Goal: Understand process/instructions

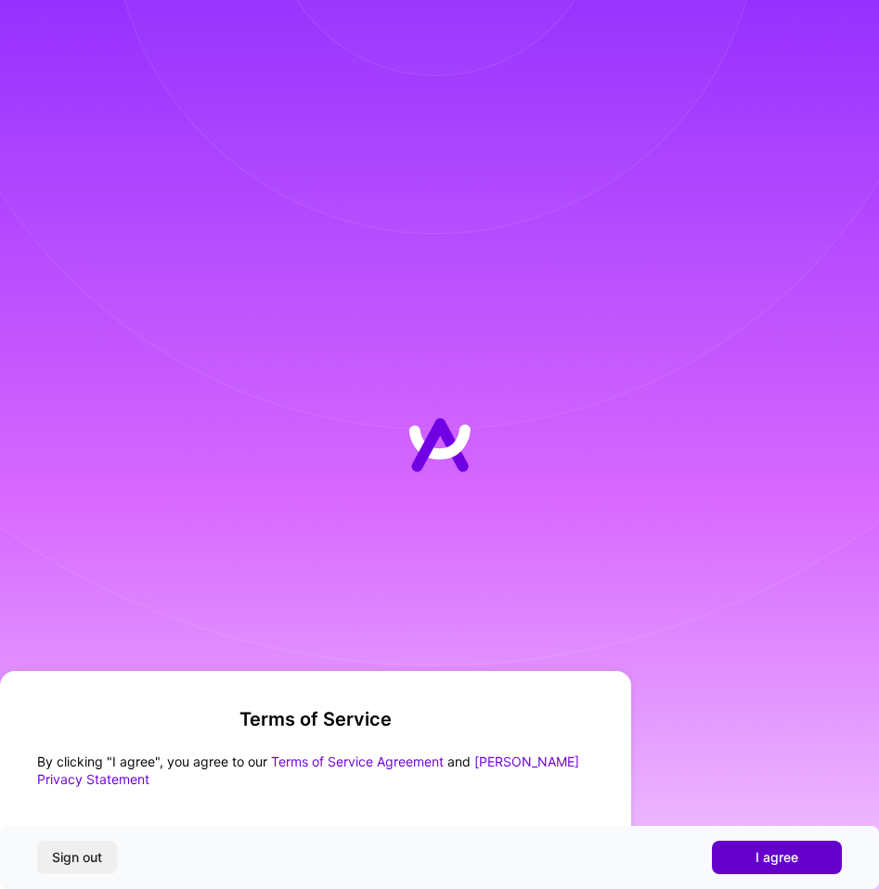
click at [750, 871] on button "I agree" at bounding box center [777, 857] width 130 height 33
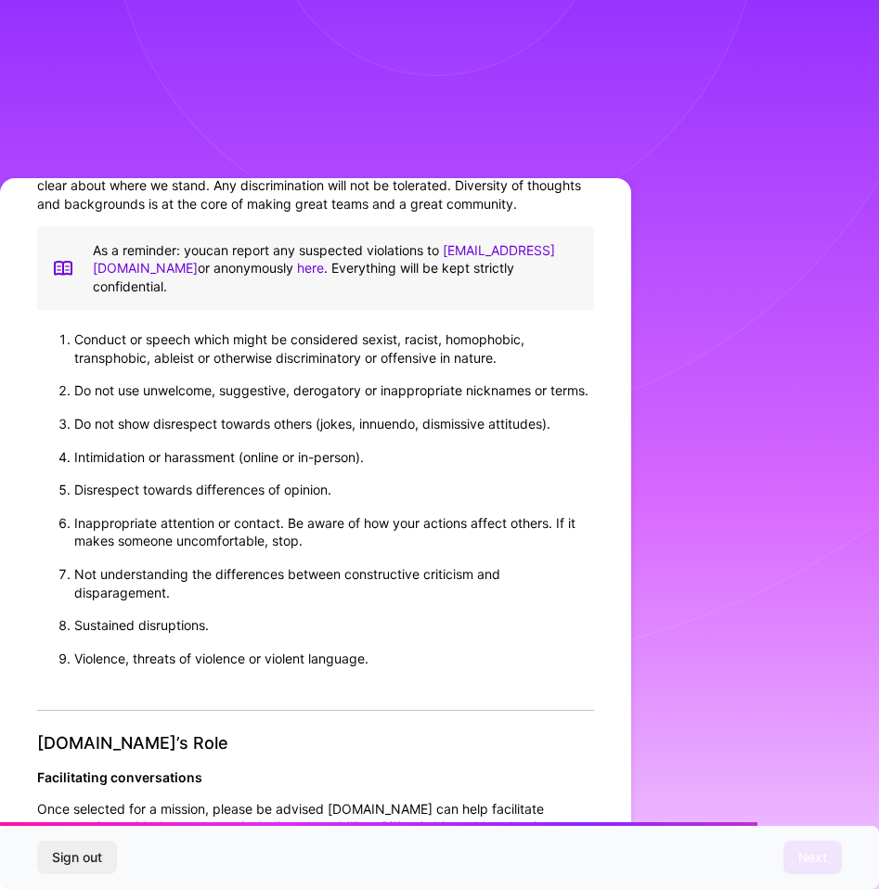
scroll to position [1690, 0]
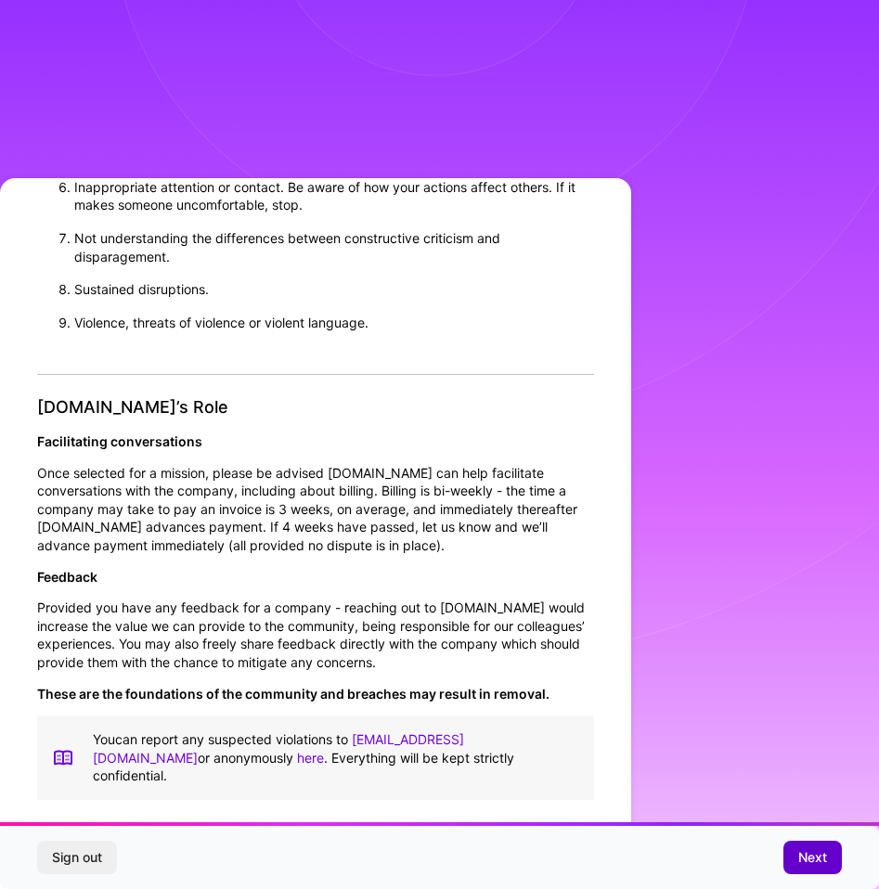
click at [806, 864] on span "Next" at bounding box center [812, 857] width 29 height 19
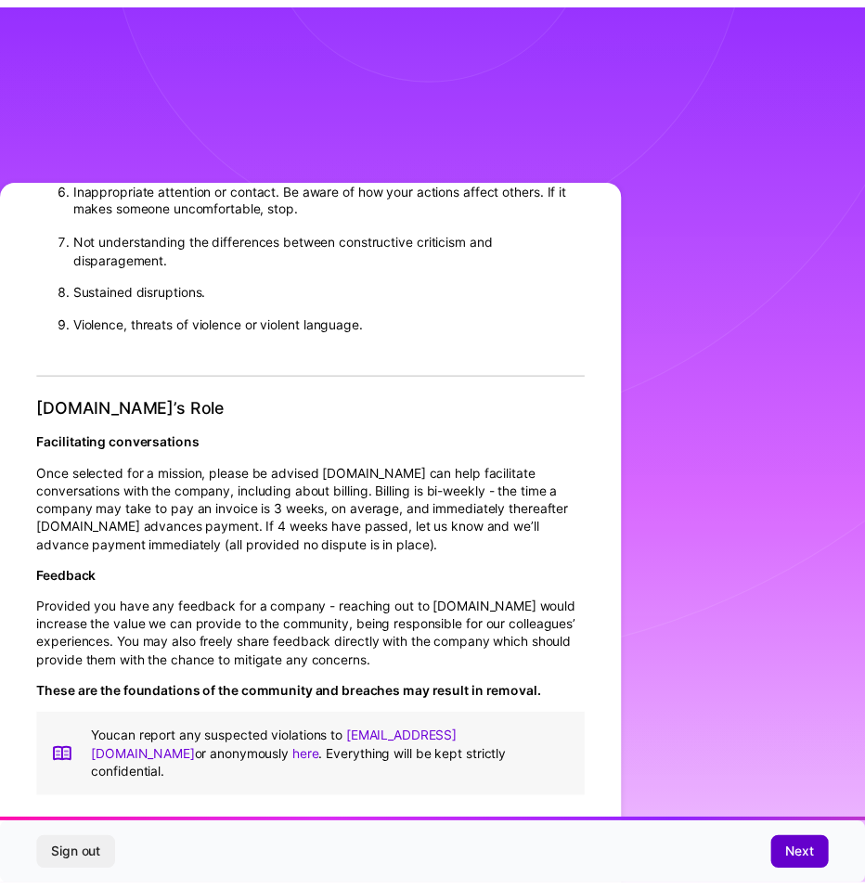
scroll to position [0, 0]
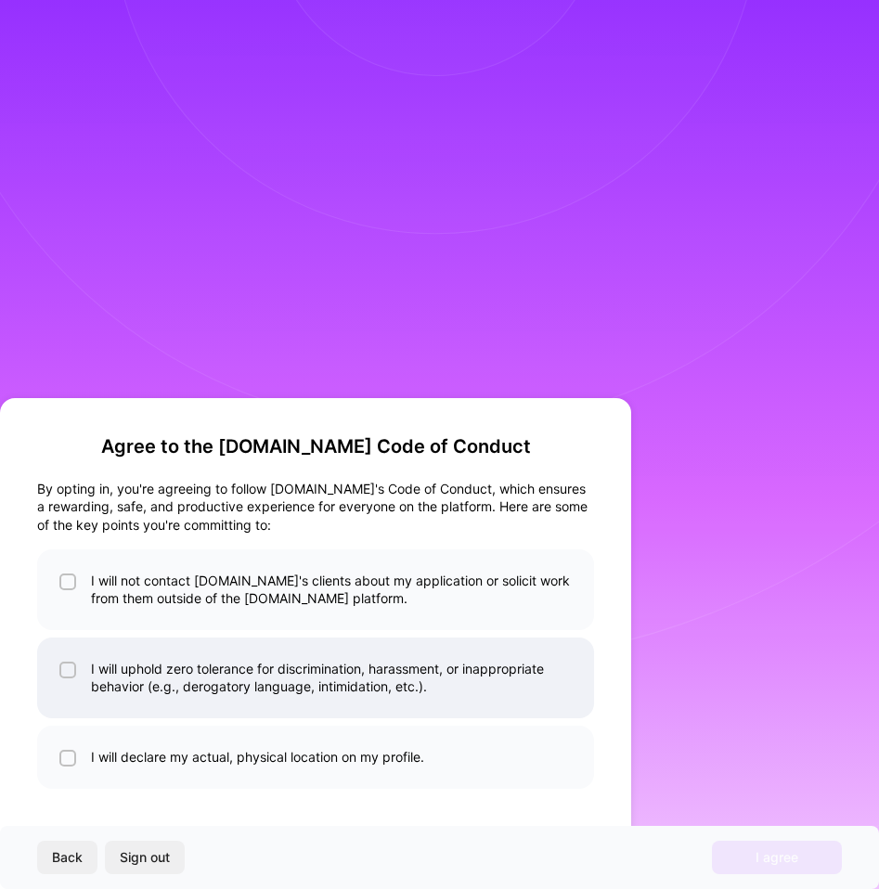
click at [296, 680] on li "I will uphold zero tolerance for discrimination, harassment, or inappropriate b…" at bounding box center [315, 678] width 557 height 81
checkbox input "true"
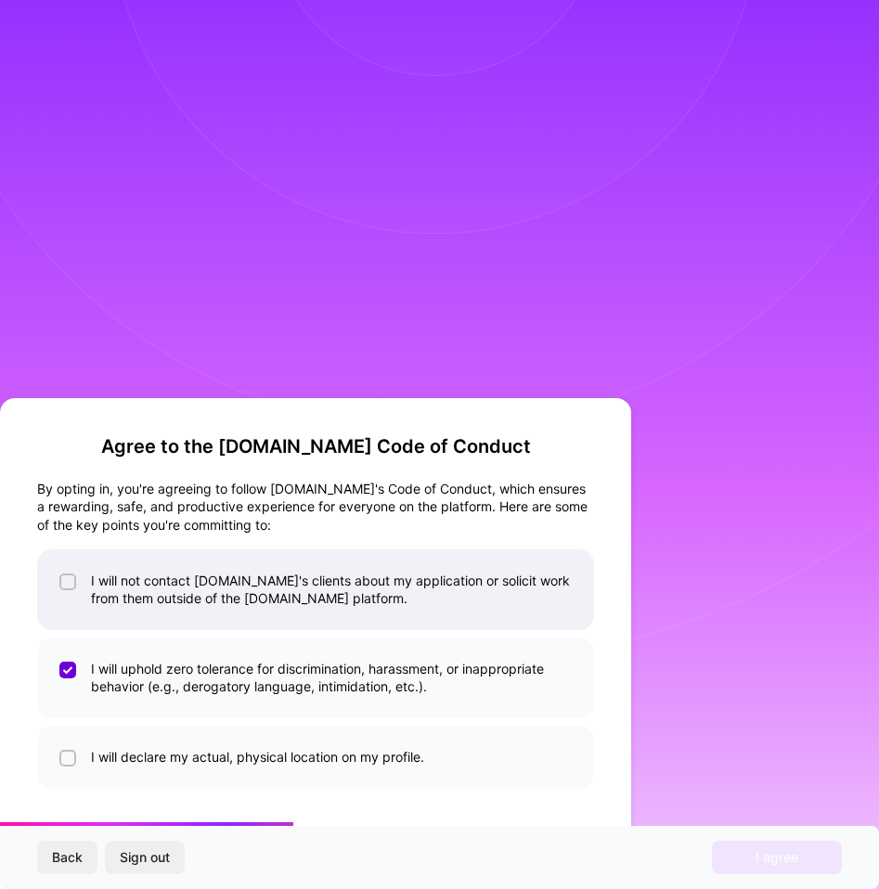
click at [273, 619] on li "I will not contact [DOMAIN_NAME]'s clients about my application or solicit work…" at bounding box center [315, 590] width 557 height 81
checkbox input "true"
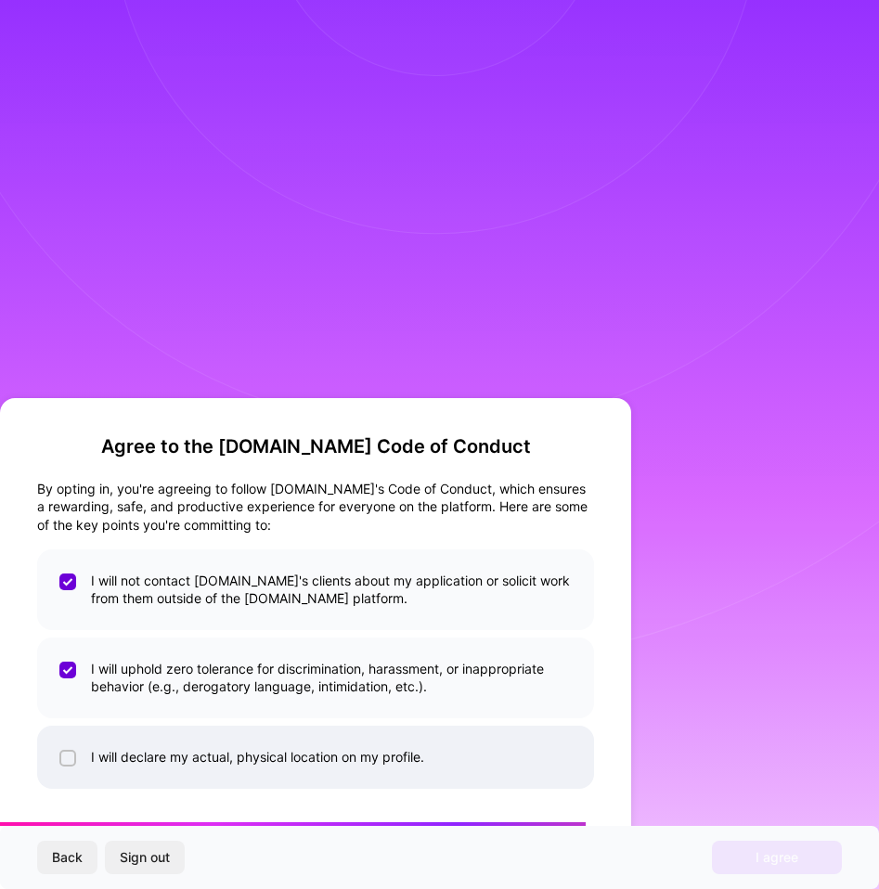
click at [274, 754] on li "I will declare my actual, physical location on my profile." at bounding box center [315, 757] width 557 height 63
checkbox input "true"
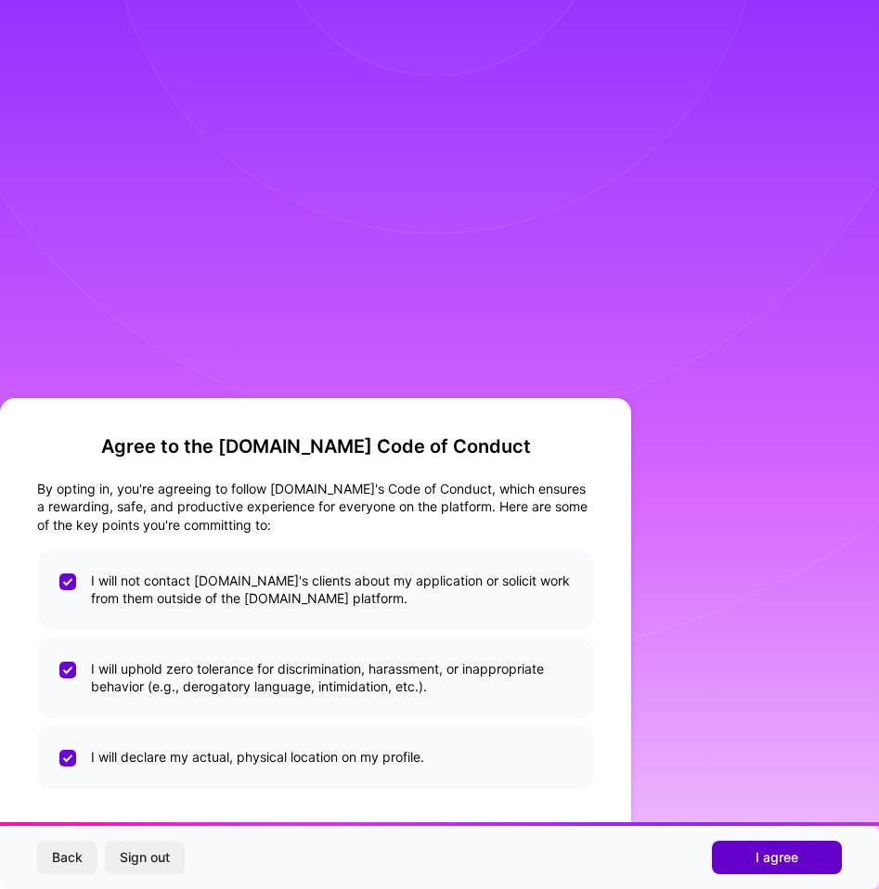
click at [761, 854] on span "I agree" at bounding box center [777, 857] width 43 height 19
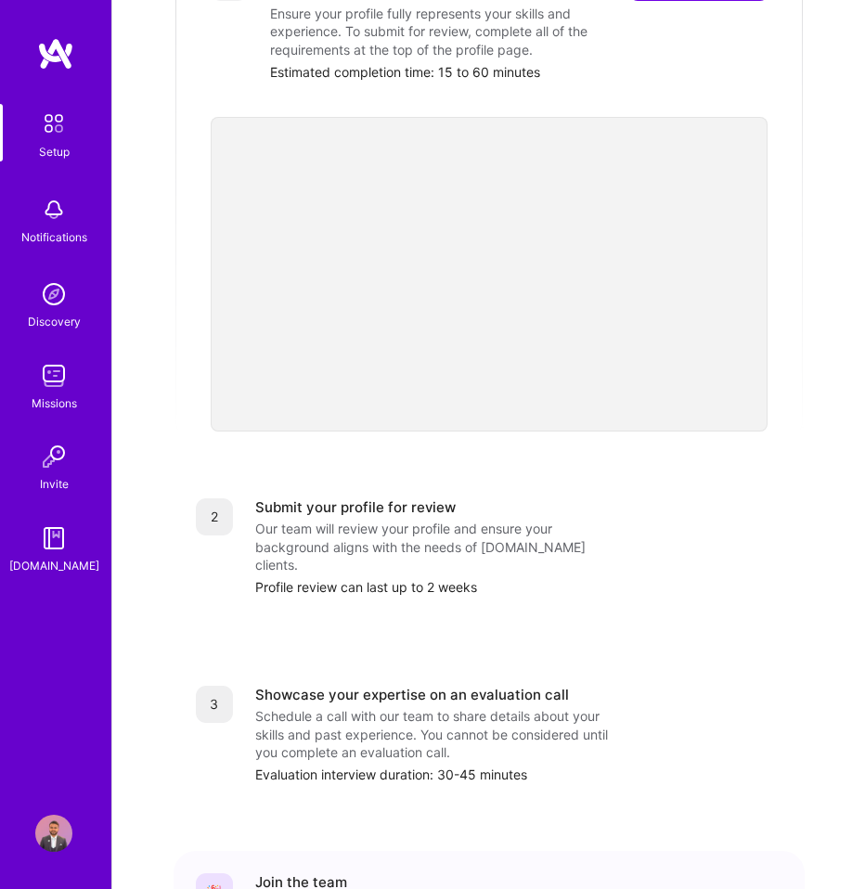
scroll to position [497, 0]
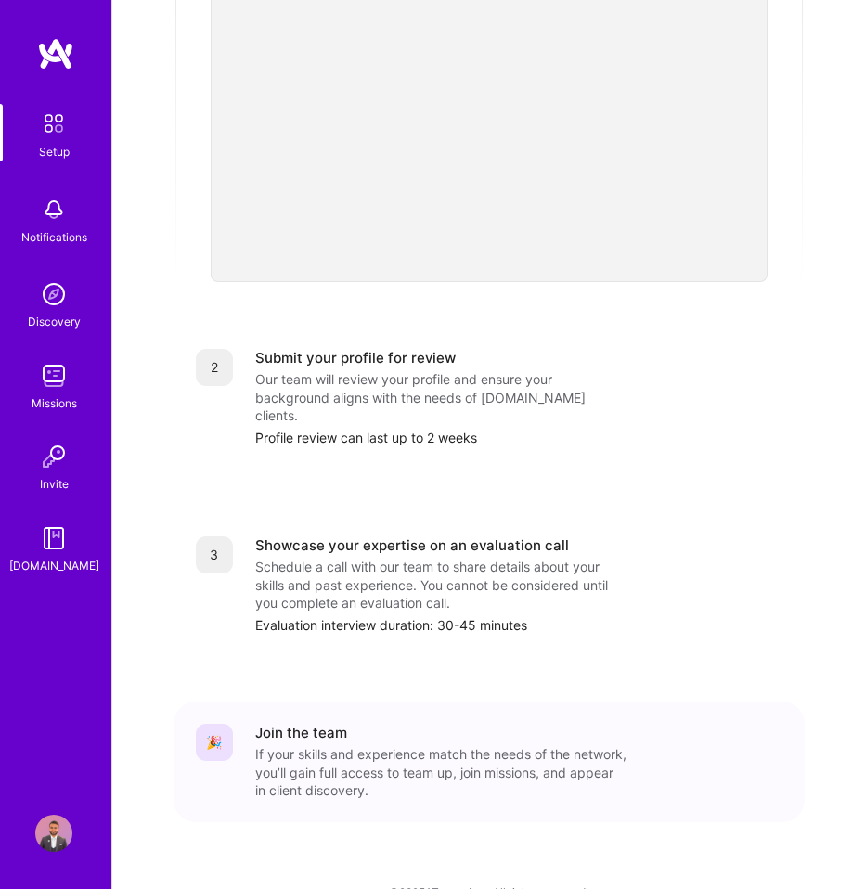
click at [59, 371] on img at bounding box center [53, 375] width 37 height 37
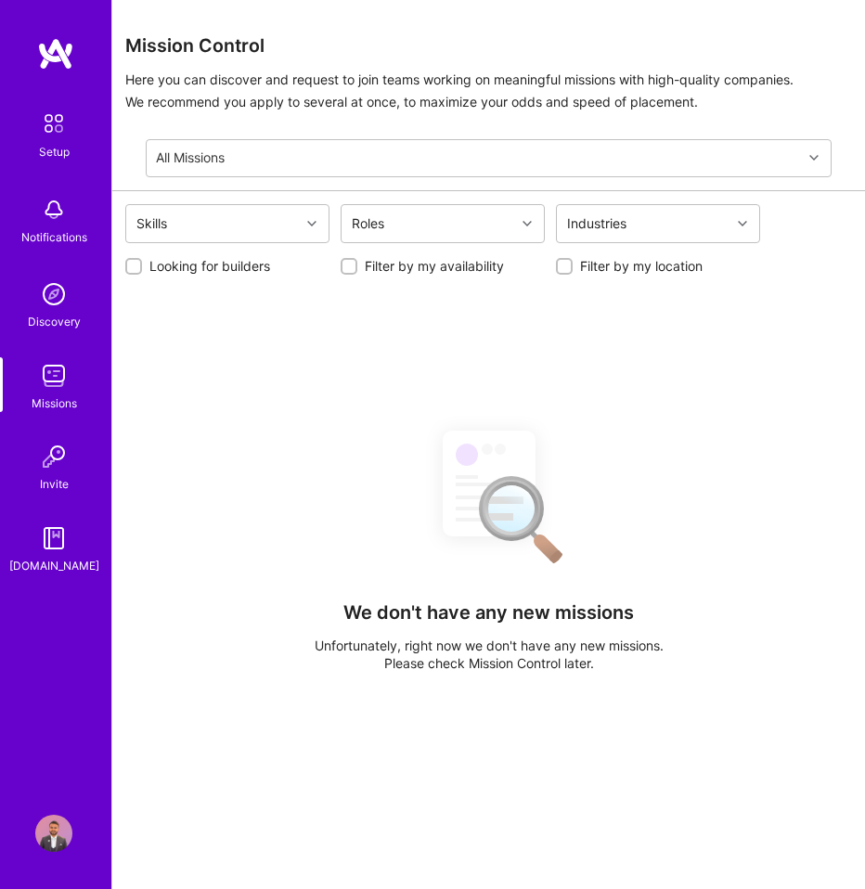
click at [50, 477] on div "Invite" at bounding box center [54, 484] width 29 height 19
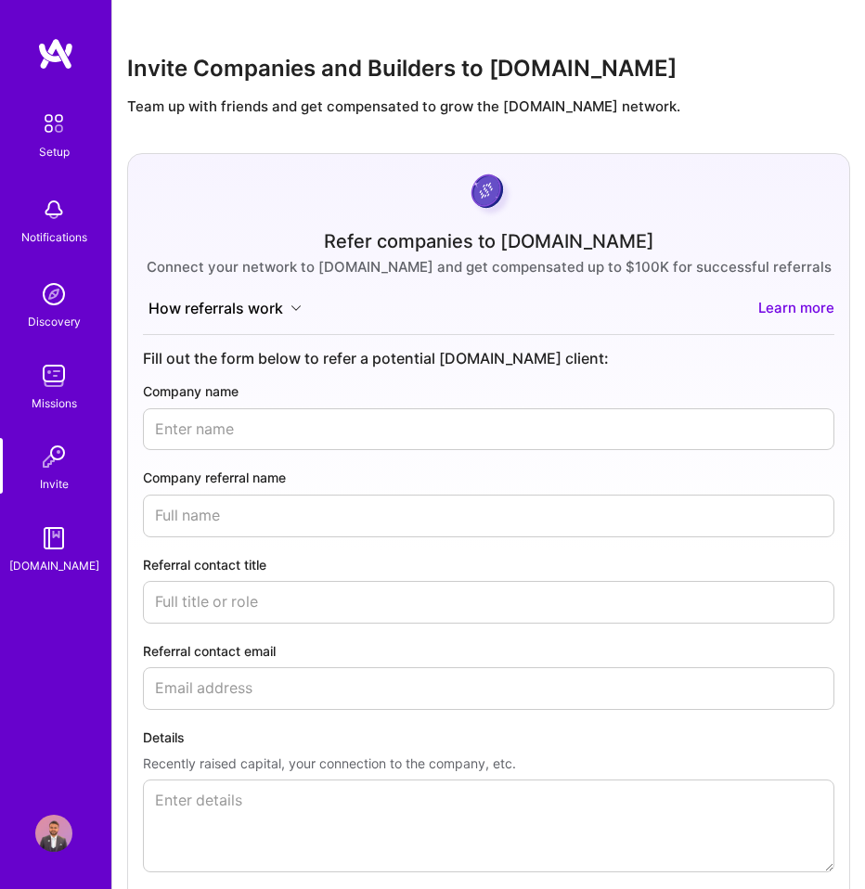
click at [51, 143] on div "Setup" at bounding box center [54, 152] width 31 height 19
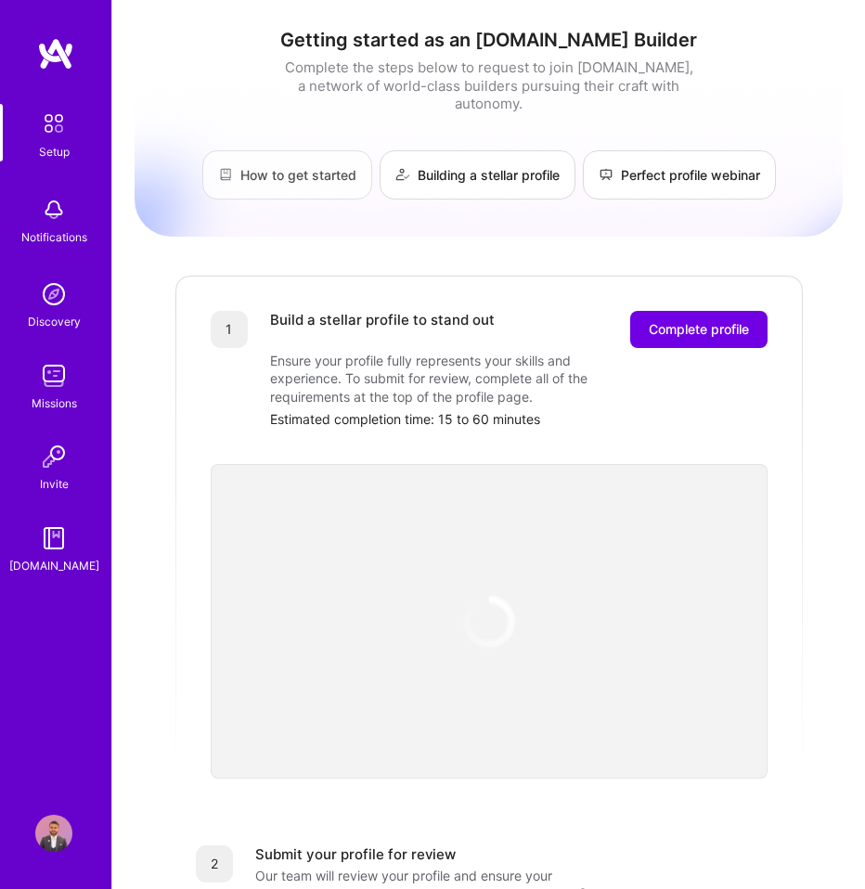
click at [292, 156] on link "How to get started" at bounding box center [287, 174] width 170 height 49
